Goal: Task Accomplishment & Management: Manage account settings

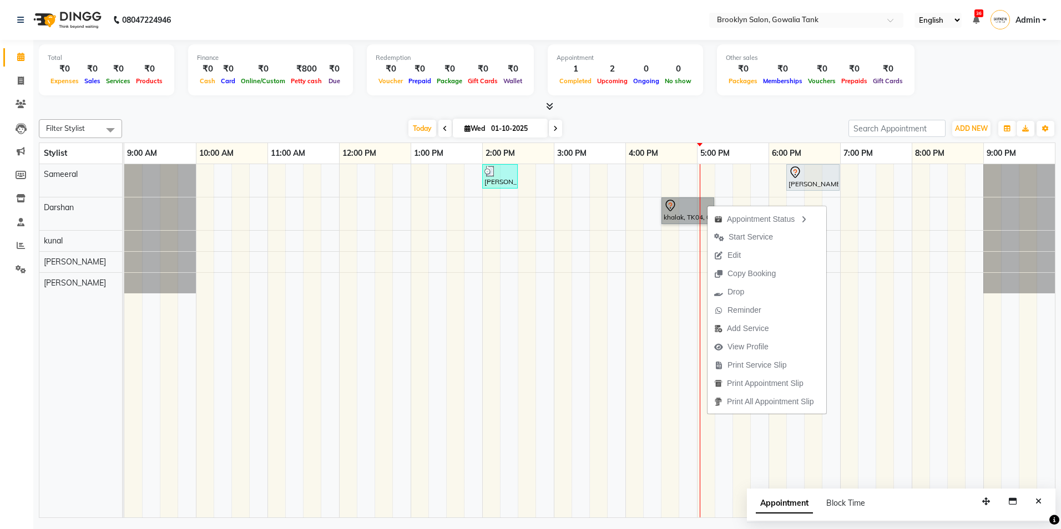
click at [889, 232] on div "[PERSON_NAME], TK03, 02:00 PM-02:30 PM, Styling - Blow Dry - Stylist Aswariya, …" at bounding box center [589, 341] width 931 height 354
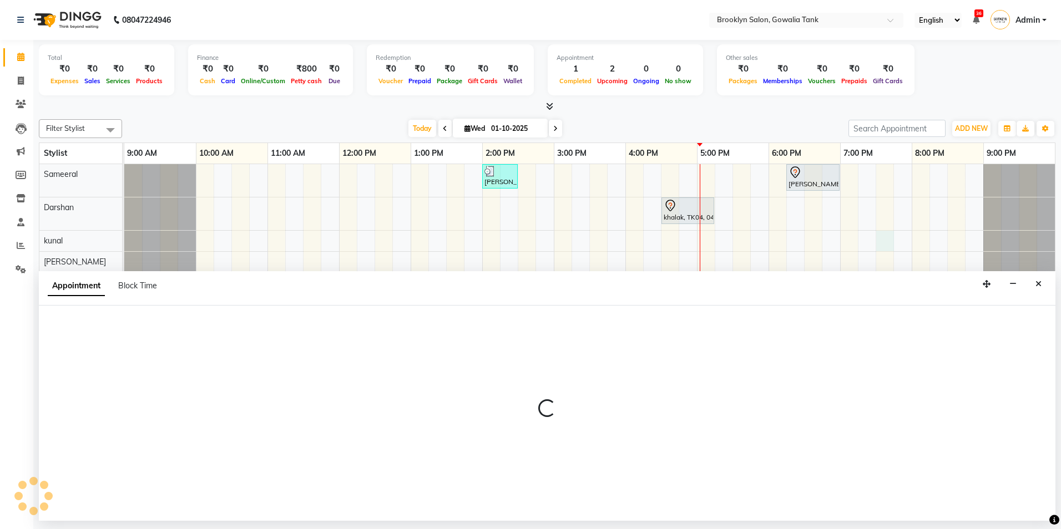
select select "10060"
select select "1170"
select select "tentative"
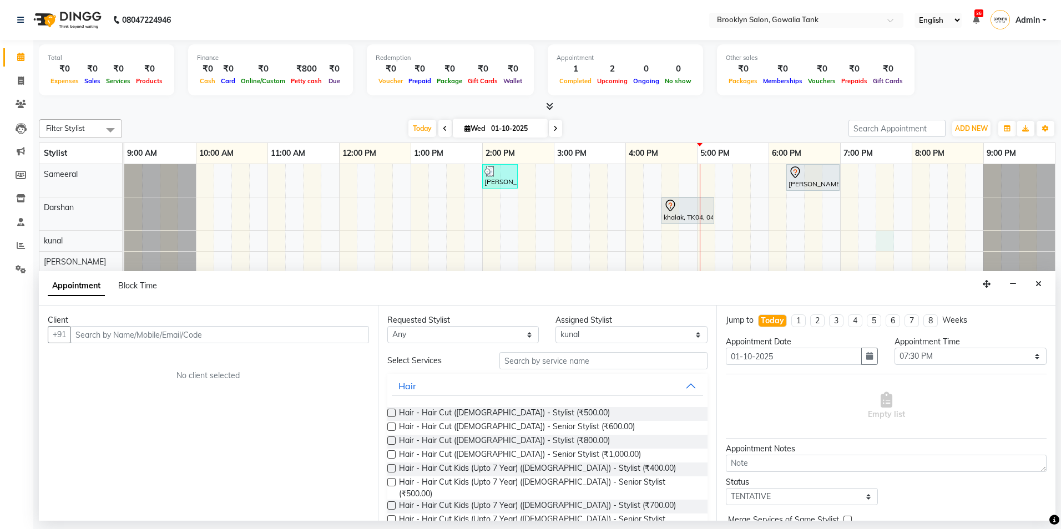
click at [1037, 283] on icon "Close" at bounding box center [1039, 284] width 6 height 8
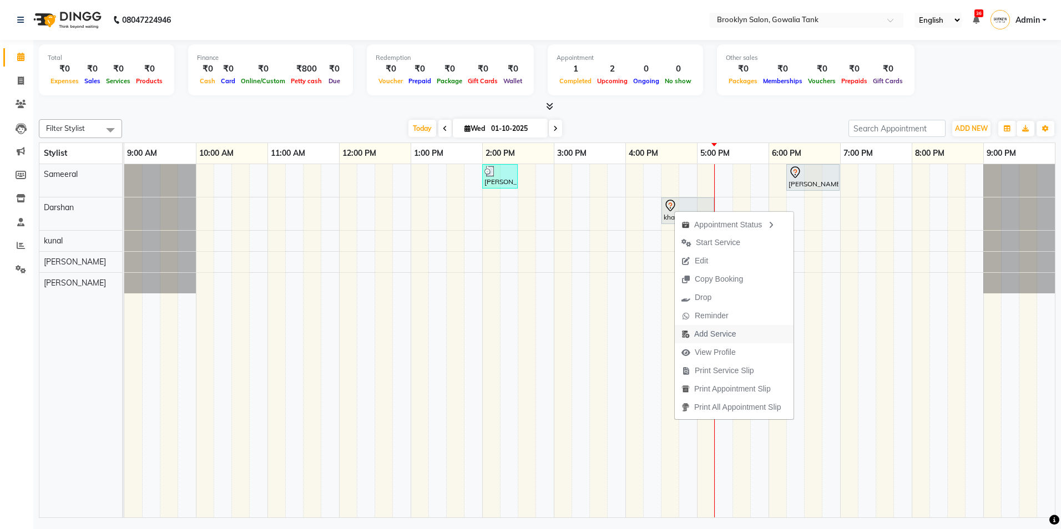
click at [719, 331] on span "Add Service" at bounding box center [715, 335] width 42 height 12
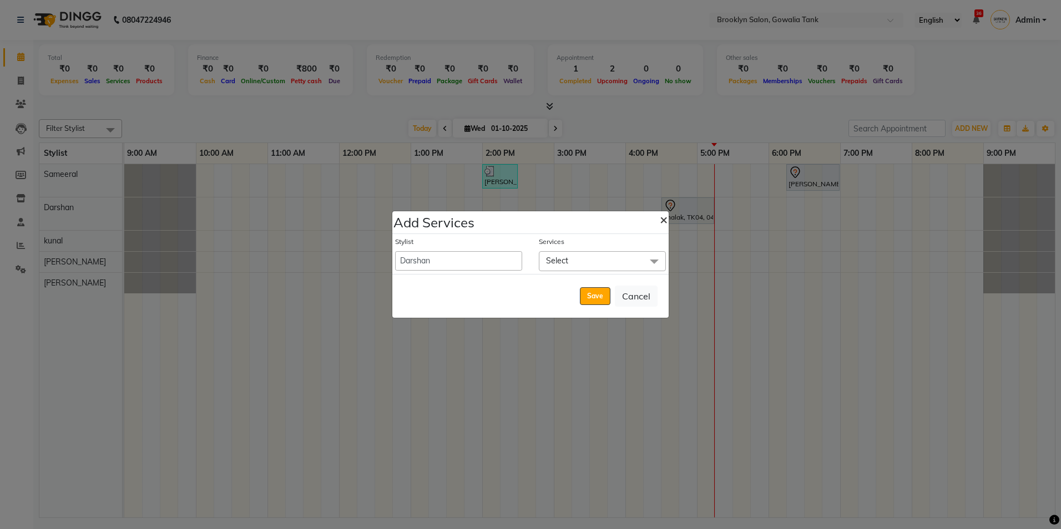
click at [665, 217] on span "×" at bounding box center [664, 219] width 8 height 17
select select "60365"
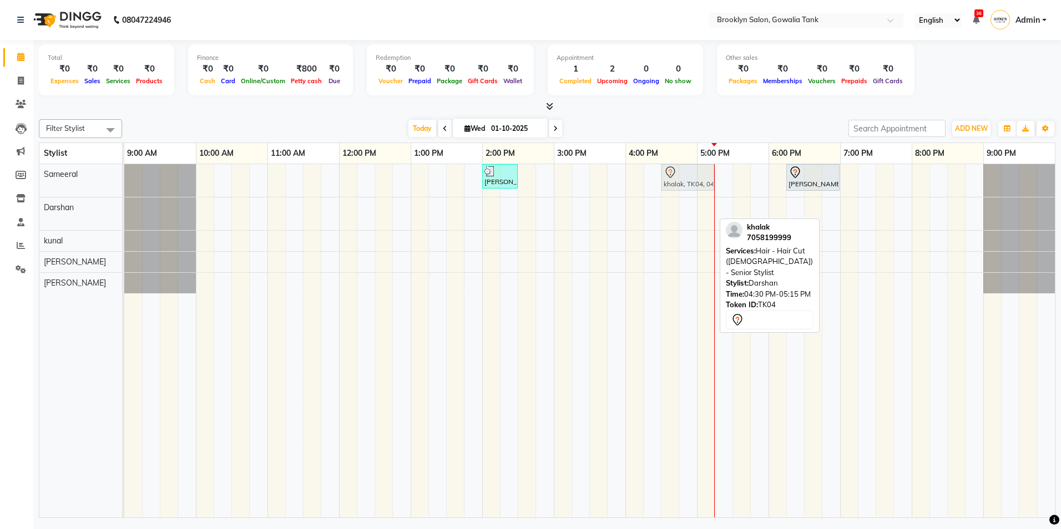
drag, startPoint x: 703, startPoint y: 208, endPoint x: 698, endPoint y: 192, distance: 16.2
click at [696, 177] on tbody "[PERSON_NAME], TK03, 02:00 PM-02:30 PM, Styling - Blow Dry - Stylist Aswariya, …" at bounding box center [589, 228] width 931 height 129
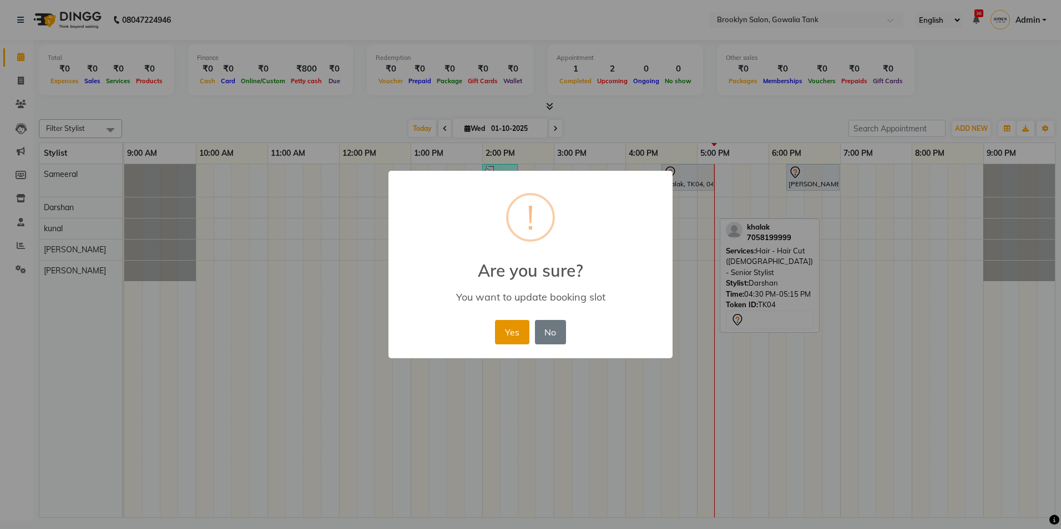
click at [518, 329] on button "Yes" at bounding box center [512, 332] width 34 height 24
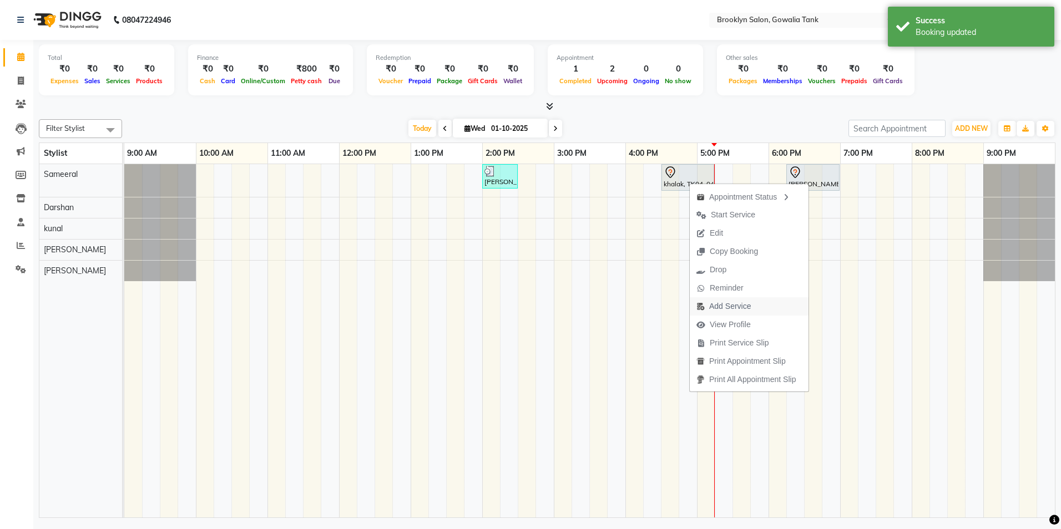
click at [715, 300] on span "Add Service" at bounding box center [724, 306] width 68 height 18
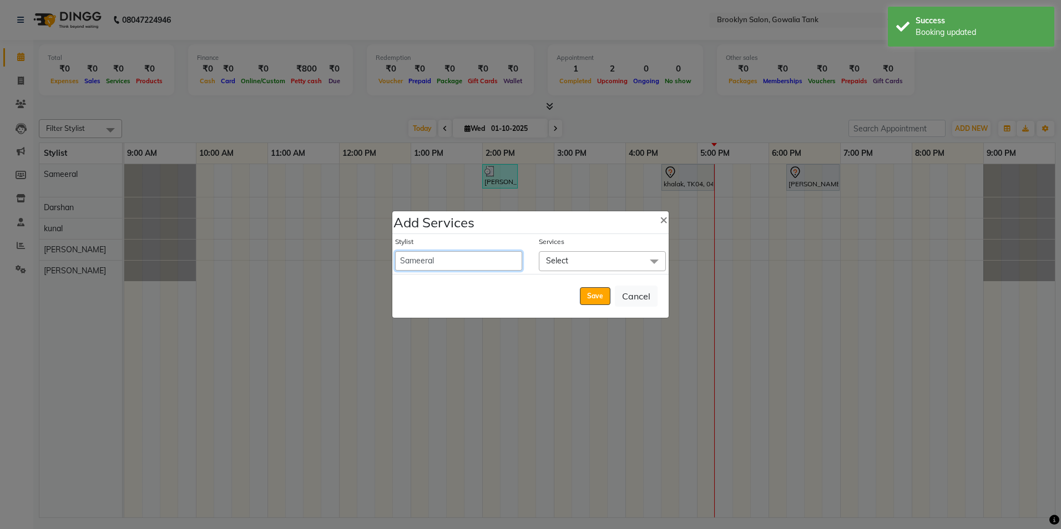
click at [501, 258] on select "[PERSON_NAME] [PERSON_NAME] Sameeral" at bounding box center [458, 260] width 127 height 19
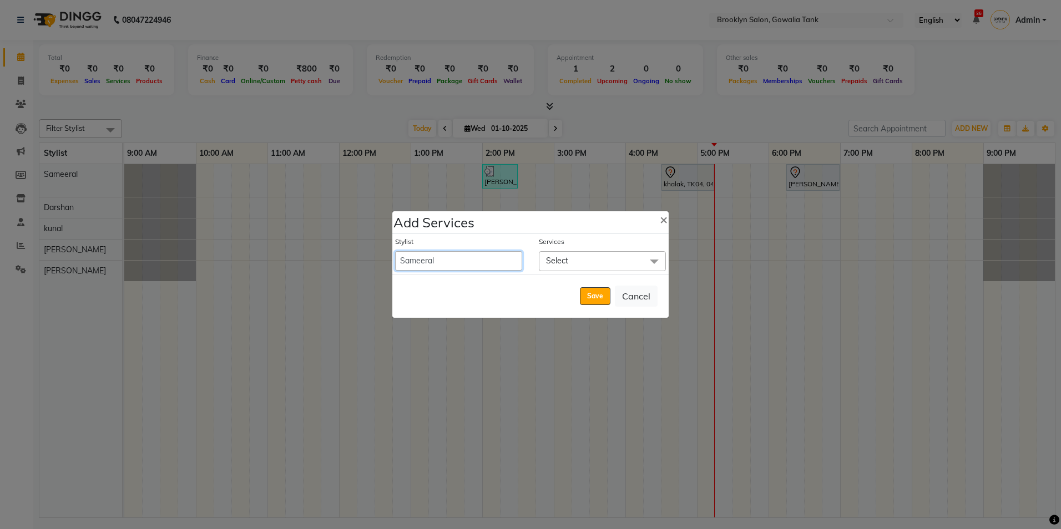
select select "24048"
click at [395, 251] on select "[PERSON_NAME] [PERSON_NAME] Sameeral" at bounding box center [458, 260] width 127 height 19
select select "1035"
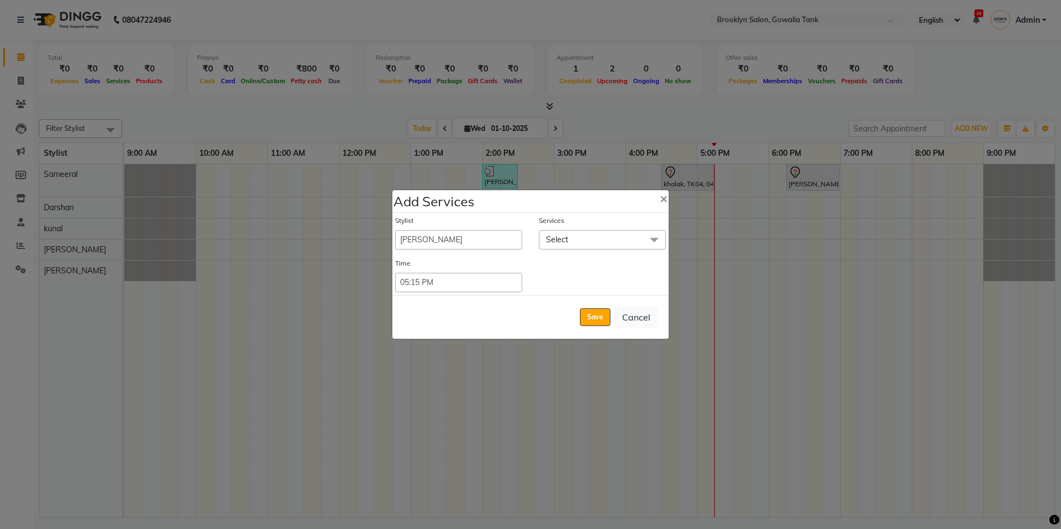
click at [569, 246] on span "Select" at bounding box center [602, 239] width 127 height 19
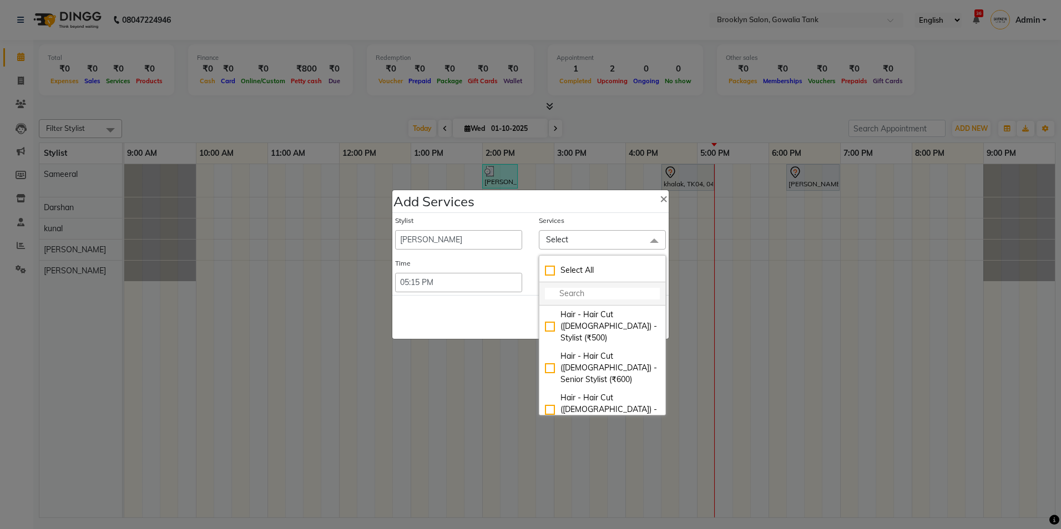
click at [582, 297] on input "multiselect-search" at bounding box center [602, 294] width 115 height 12
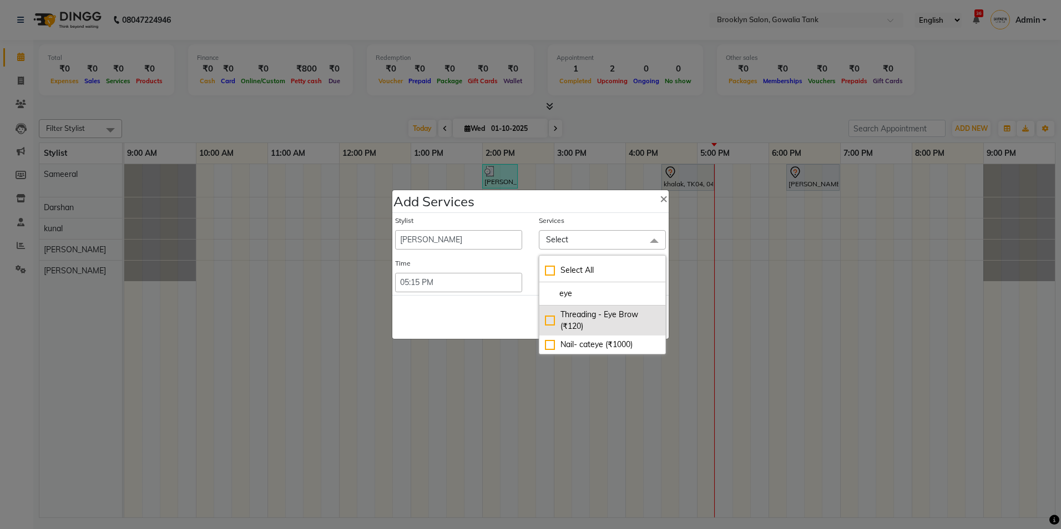
type input "eye"
click at [549, 322] on div "Threading - Eye Brow (₹120)" at bounding box center [602, 320] width 115 height 23
checkbox input "true"
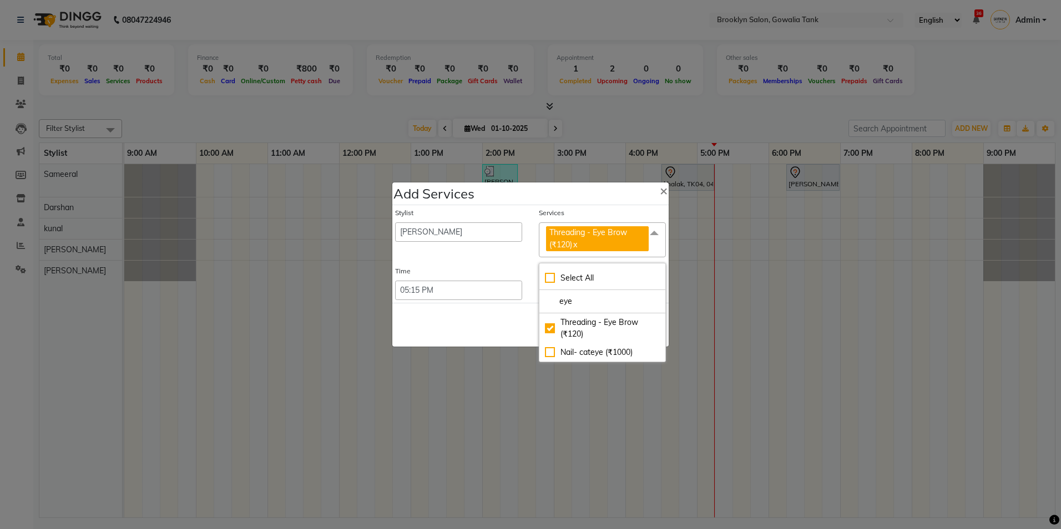
click at [495, 309] on div "Save Cancel" at bounding box center [530, 325] width 276 height 44
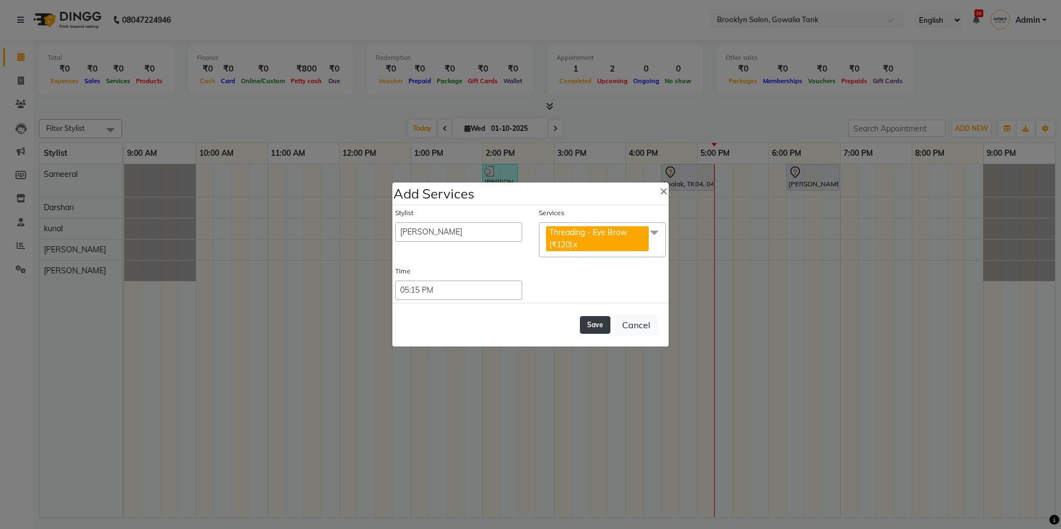
click at [593, 322] on button "Save" at bounding box center [595, 325] width 31 height 18
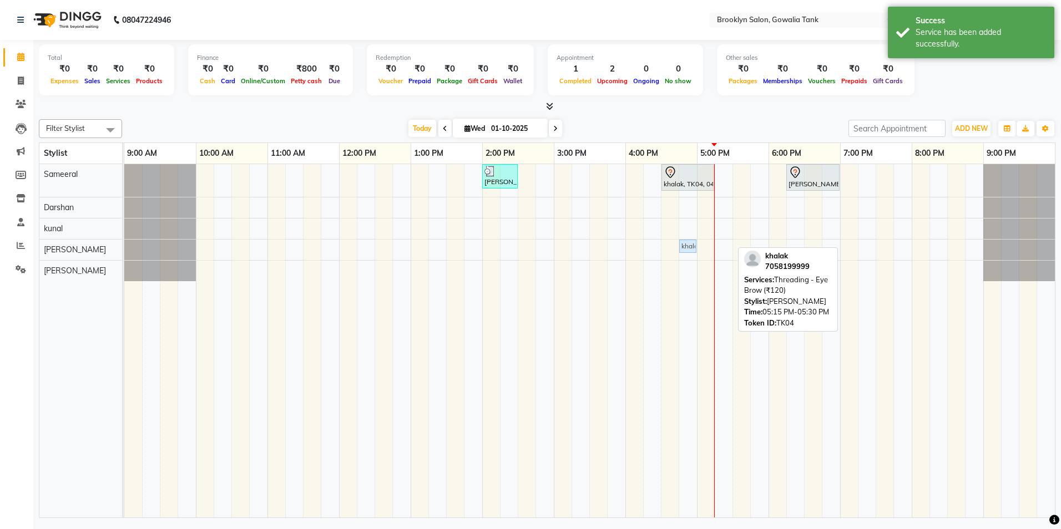
drag, startPoint x: 720, startPoint y: 243, endPoint x: 689, endPoint y: 245, distance: 31.8
click at [124, 245] on div "khalak, TK04, 05:15 PM-05:30 PM, Threading - Eye Brow (₹120) khalak, TK04, 05:1…" at bounding box center [124, 249] width 0 height 19
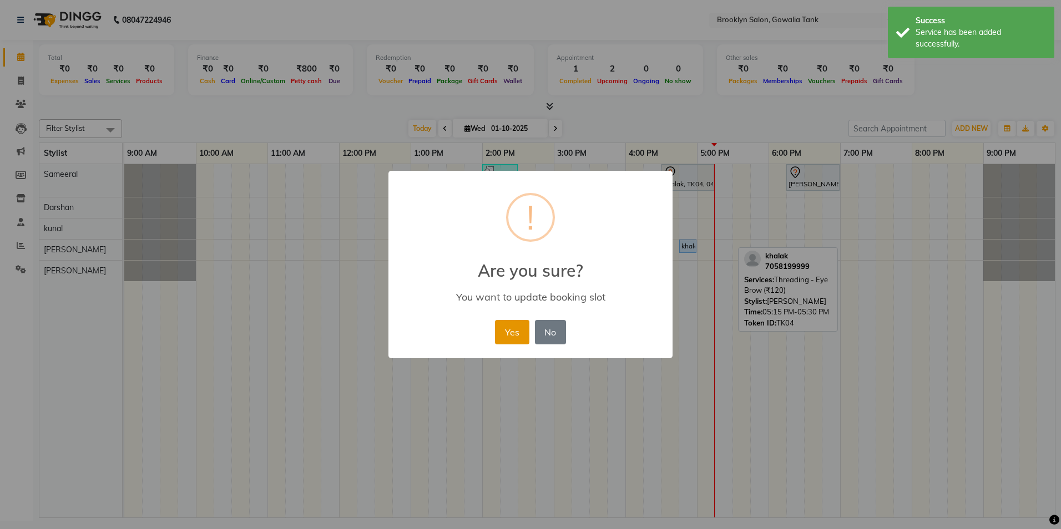
click at [510, 341] on button "Yes" at bounding box center [512, 332] width 34 height 24
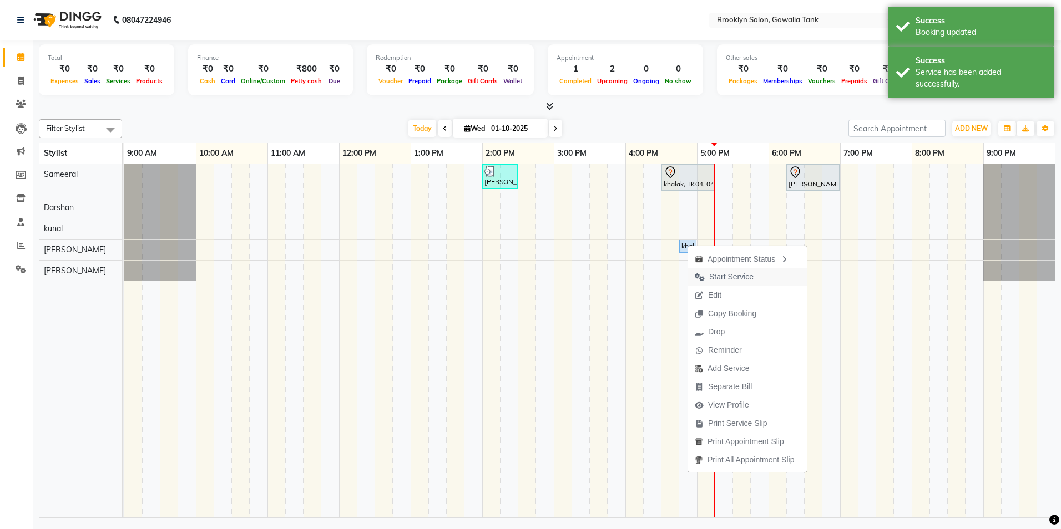
click at [717, 276] on span "Start Service" at bounding box center [731, 277] width 44 height 12
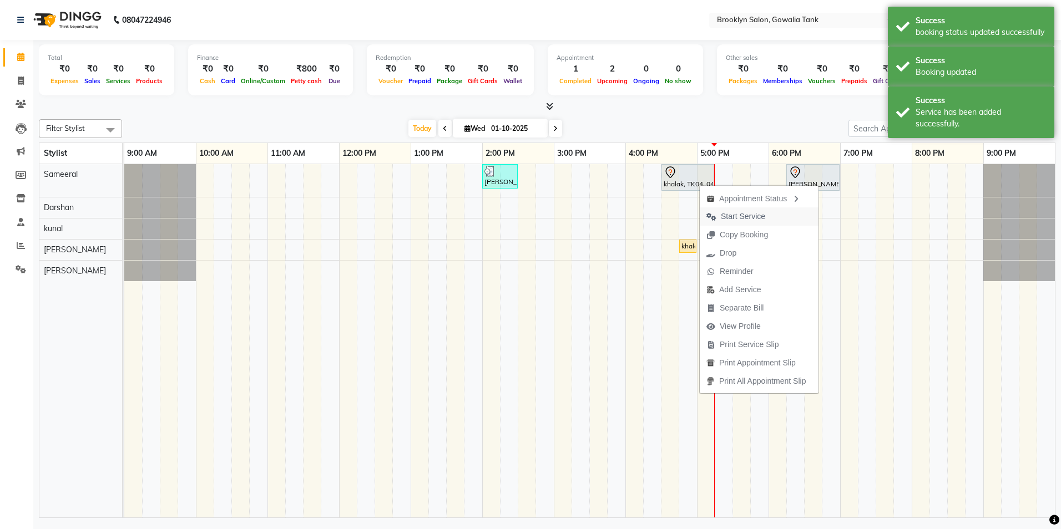
click at [721, 222] on span "Start Service" at bounding box center [743, 217] width 44 height 12
click at [713, 206] on span "Start Service" at bounding box center [730, 206] width 72 height 18
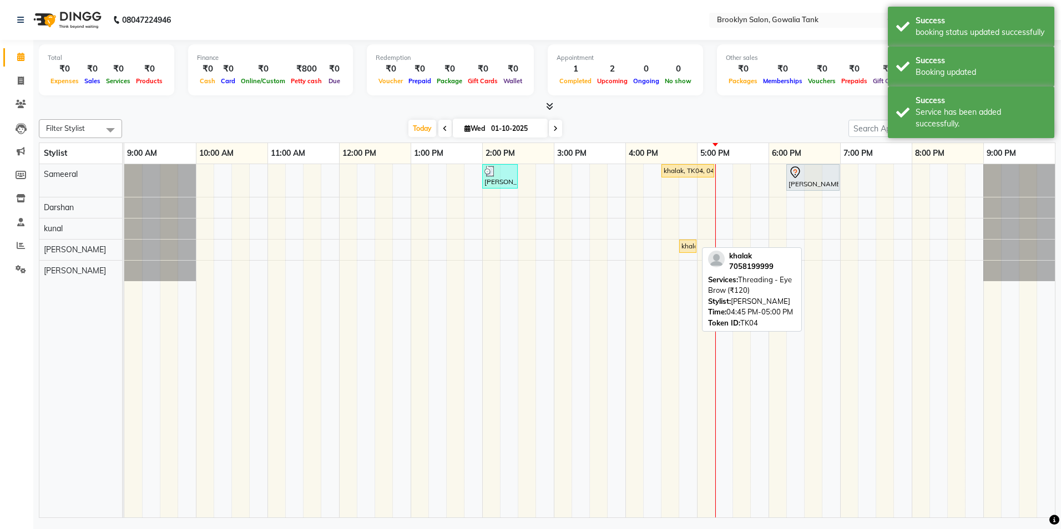
click at [688, 249] on div "khalak, TK04, 04:45 PM-05:00 PM, Threading - Eye Brow (₹120)" at bounding box center [687, 246] width 15 height 10
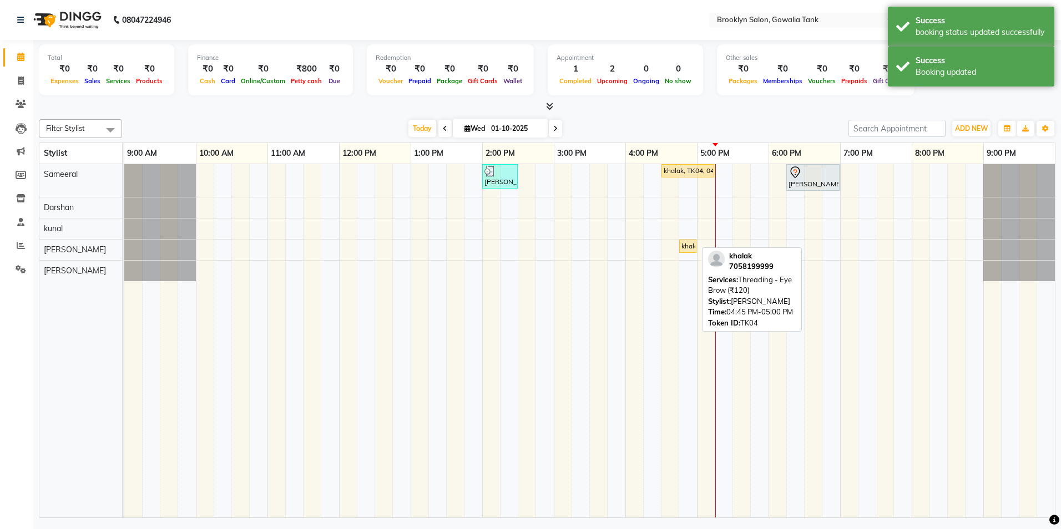
click at [688, 249] on div "khalak, TK04, 04:45 PM-05:00 PM, Threading - Eye Brow (₹120)" at bounding box center [687, 246] width 15 height 10
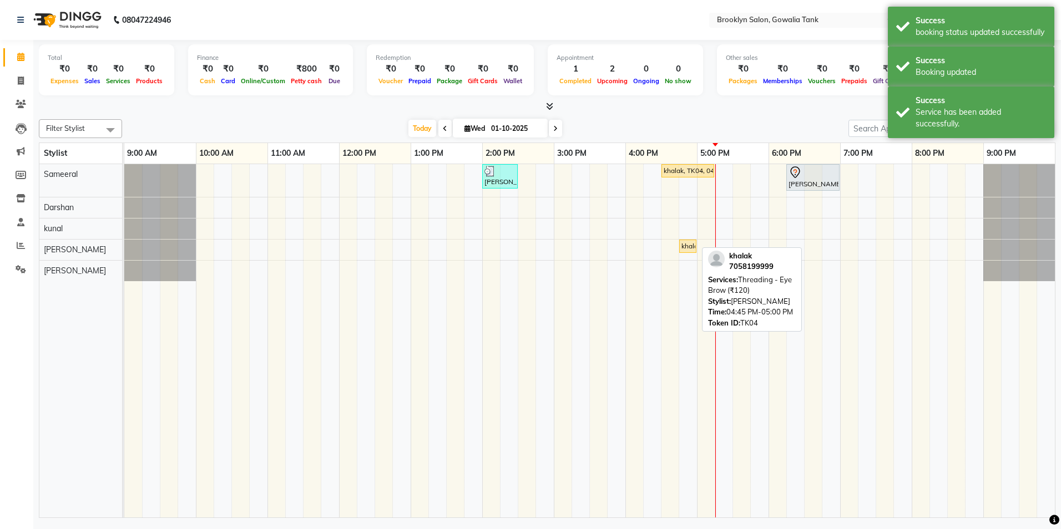
select select "1"
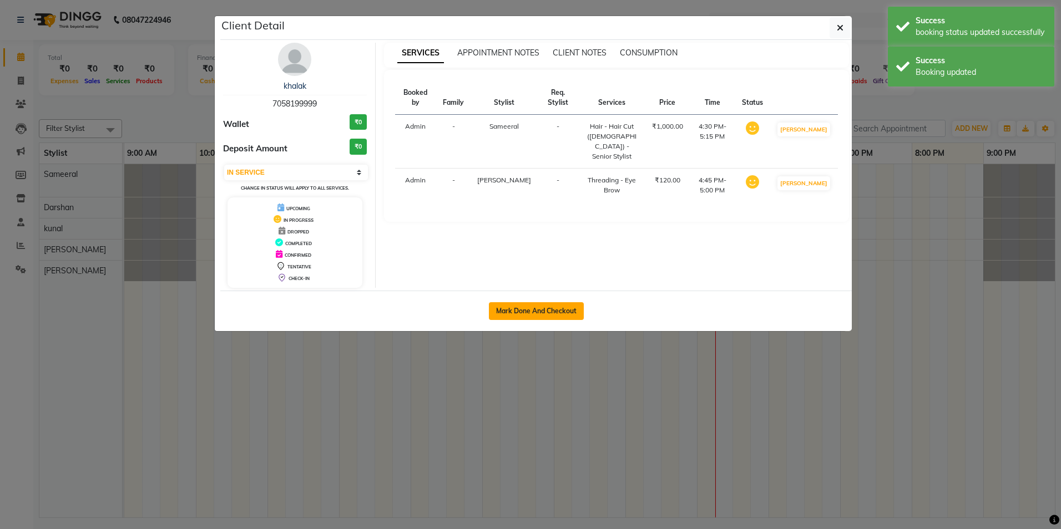
click at [543, 313] on button "Mark Done And Checkout" at bounding box center [536, 311] width 95 height 18
select select "service"
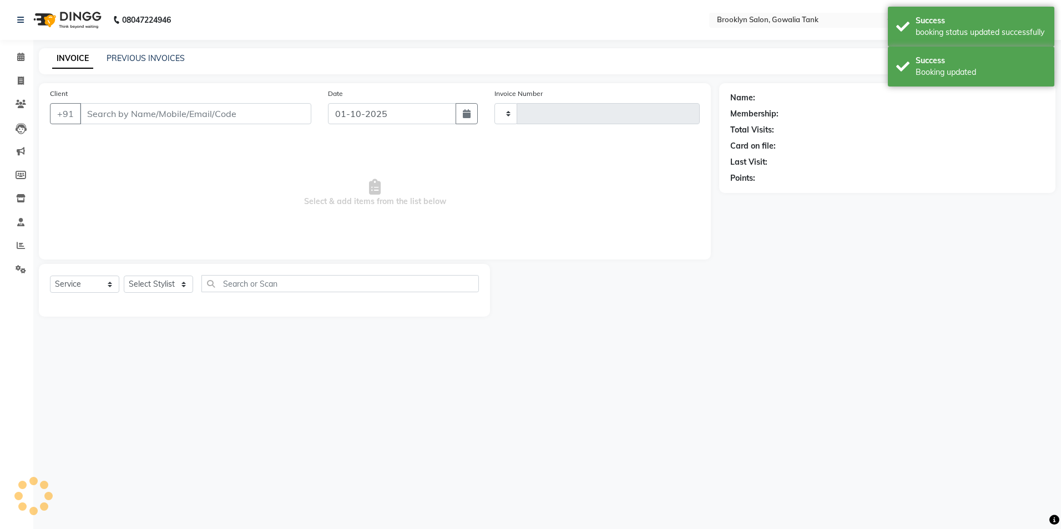
type input "0974"
select select "131"
type input "7058199999"
select select "24048"
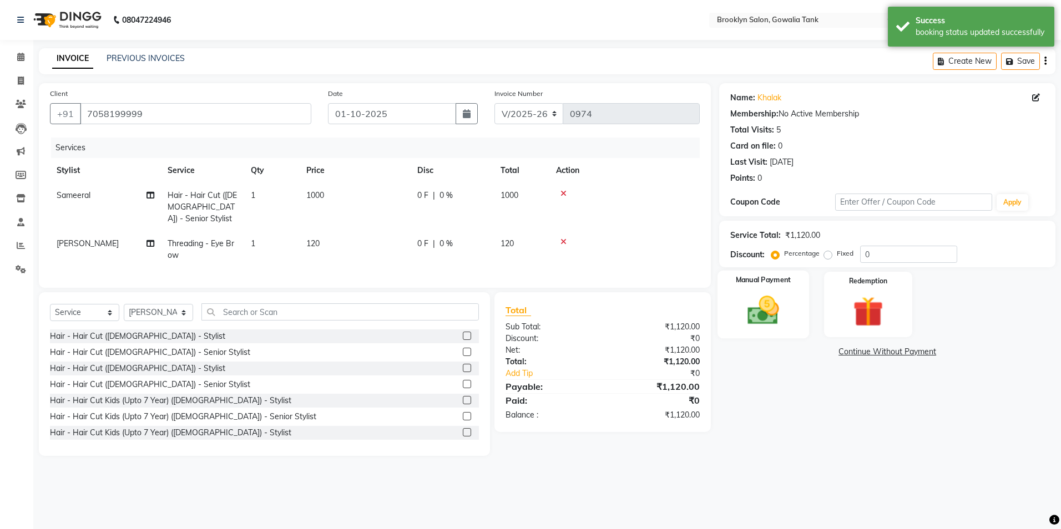
click at [767, 300] on img at bounding box center [764, 310] width 52 height 37
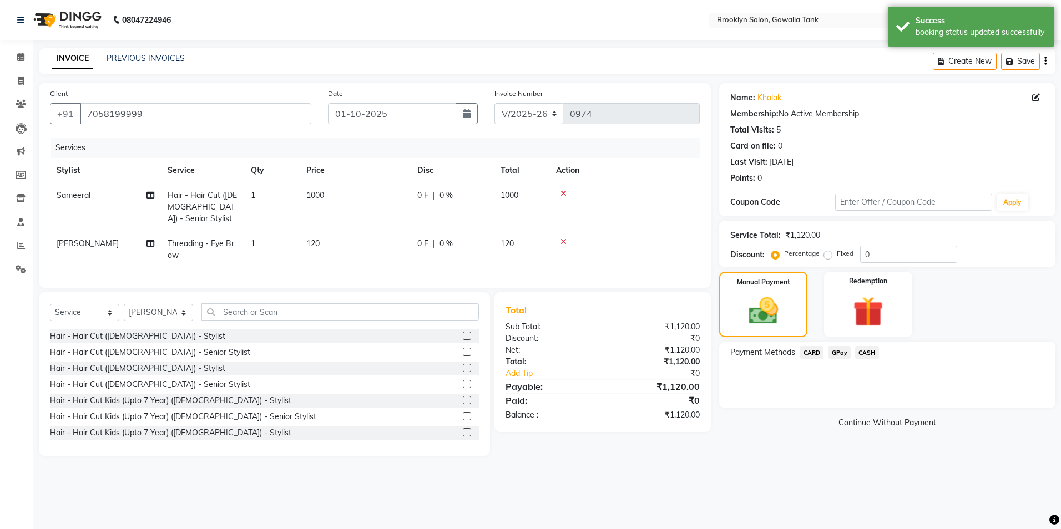
click at [855, 351] on div "CASH" at bounding box center [865, 353] width 28 height 15
click at [855, 351] on span "CASH" at bounding box center [867, 352] width 24 height 13
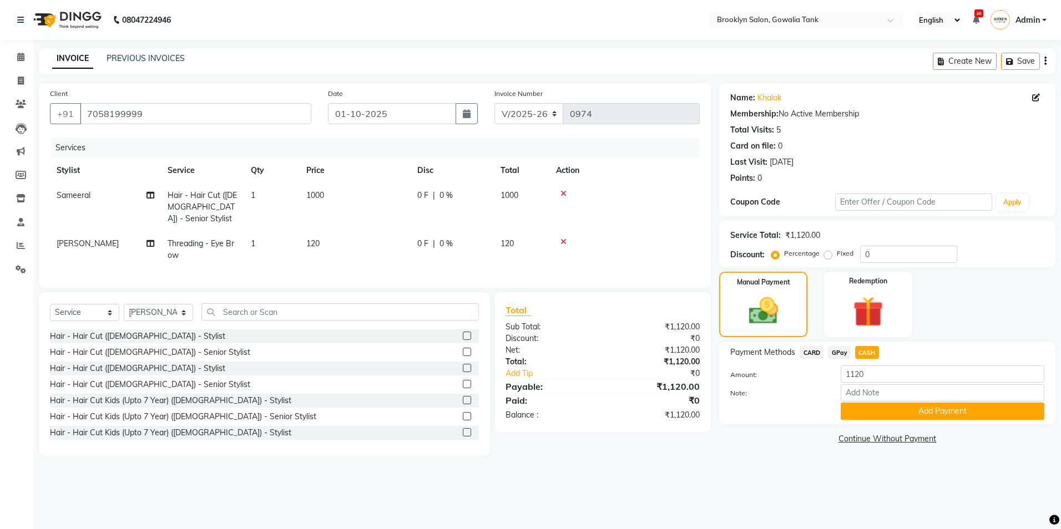
click at [867, 408] on button "Add Payment" at bounding box center [943, 411] width 204 height 17
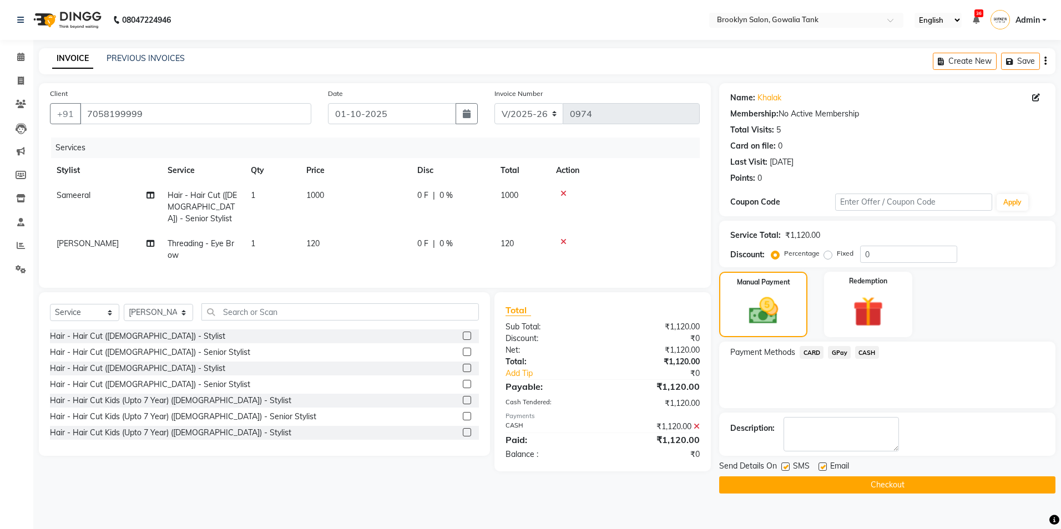
click at [914, 491] on button "Checkout" at bounding box center [887, 485] width 336 height 17
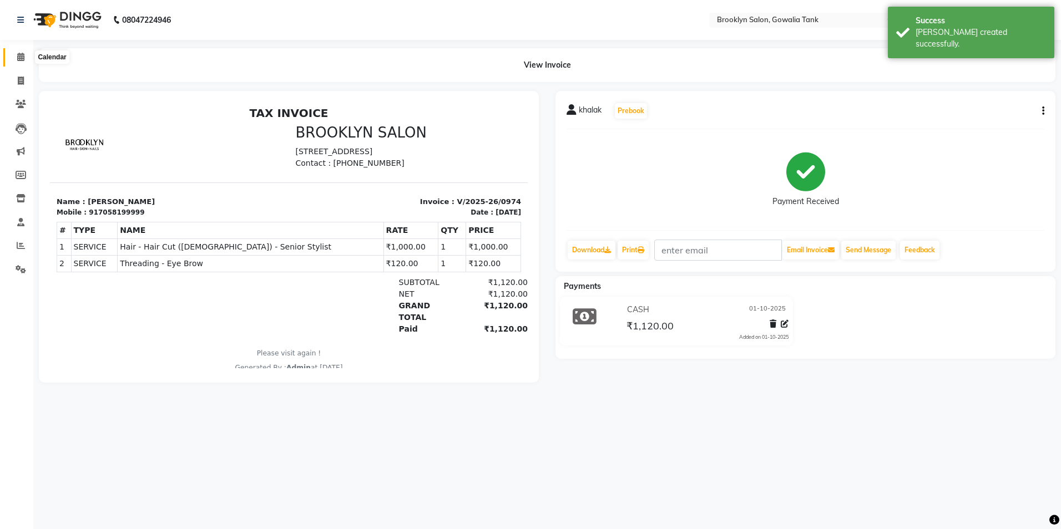
click at [22, 57] on icon at bounding box center [20, 57] width 7 height 8
